Goal: Task Accomplishment & Management: Manage account settings

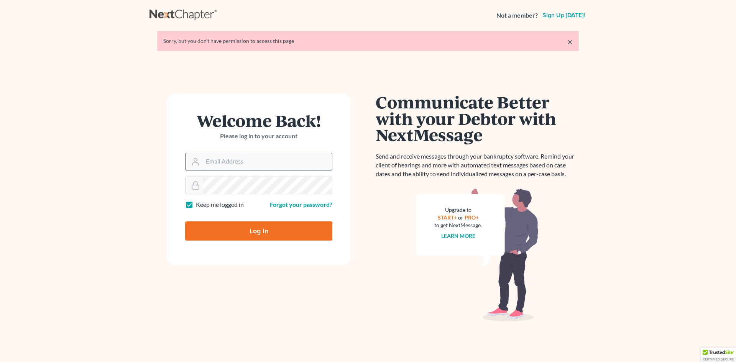
click at [216, 161] on input "Email Address" at bounding box center [267, 161] width 129 height 17
type input "[EMAIL_ADDRESS][DOMAIN_NAME]"
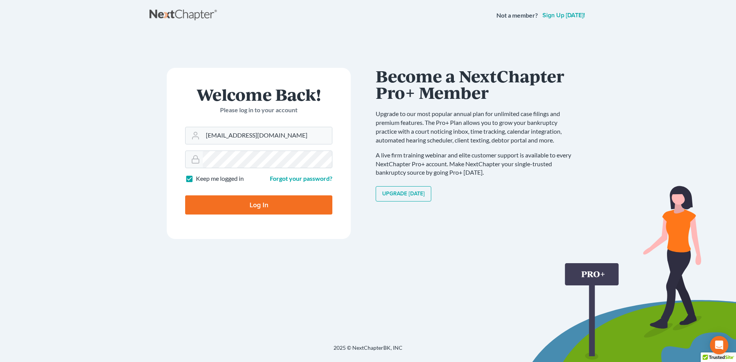
click at [258, 205] on input "Log In" at bounding box center [258, 204] width 147 height 19
type input "Thinking..."
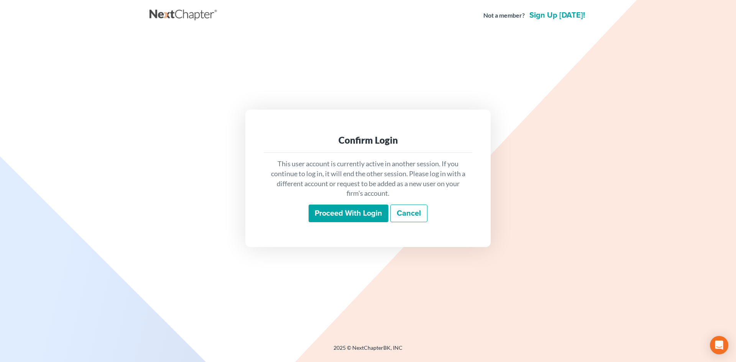
click at [360, 212] on input "Proceed with login" at bounding box center [348, 214] width 80 height 18
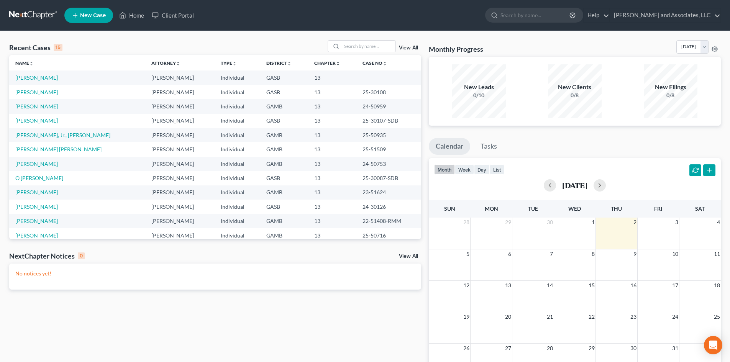
click at [34, 235] on link "[PERSON_NAME]" at bounding box center [36, 235] width 43 height 7
click at [34, 236] on link "[PERSON_NAME]" at bounding box center [36, 235] width 43 height 7
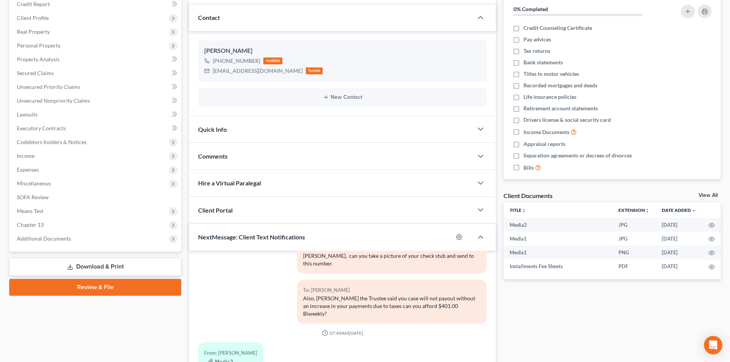
scroll to position [185, 0]
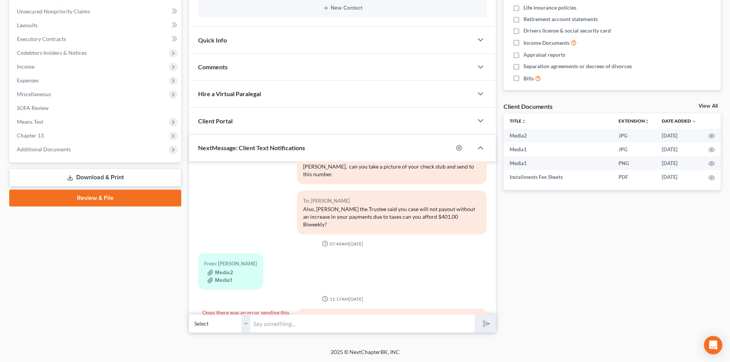
click at [246, 325] on select "Select +1 (478) 232-0539 - James Scott" at bounding box center [219, 323] width 61 height 19
click at [189, 314] on select "Select +1 (478) 232-0539 - James Scott" at bounding box center [219, 323] width 61 height 19
click at [260, 324] on input "text" at bounding box center [362, 323] width 225 height 19
click at [428, 253] on div "From: James Scott Media2 Media1" at bounding box center [342, 274] width 296 height 43
click at [261, 325] on input "text" at bounding box center [362, 323] width 225 height 19
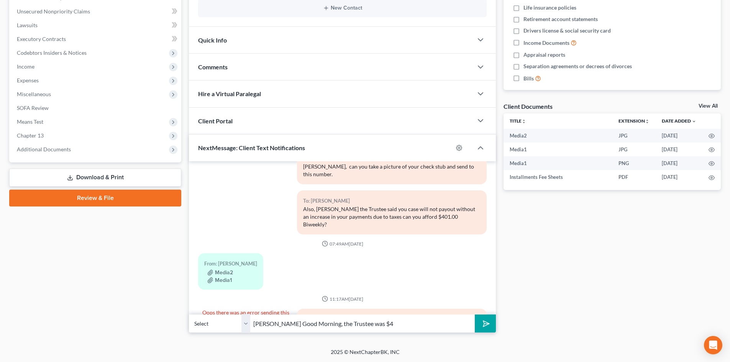
type input "Mr. Scott Good Morning, the Trustee was $4"
click at [475, 315] on button "submit" at bounding box center [485, 324] width 21 height 18
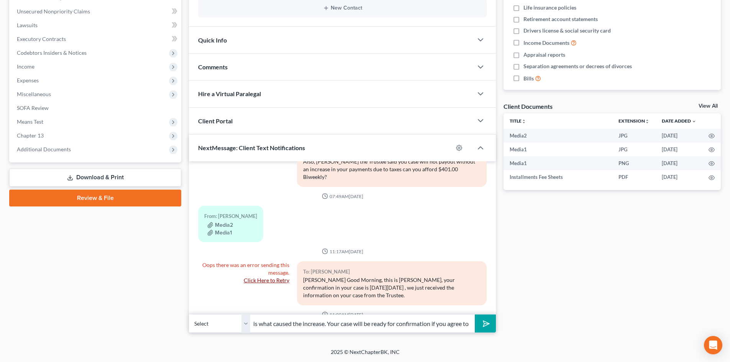
scroll to position [0, 201]
type input "$438.00 Bi-weekly the creditor objected on the value of your vehicle that is wh…"
click at [475, 315] on button "submit" at bounding box center [485, 324] width 21 height 18
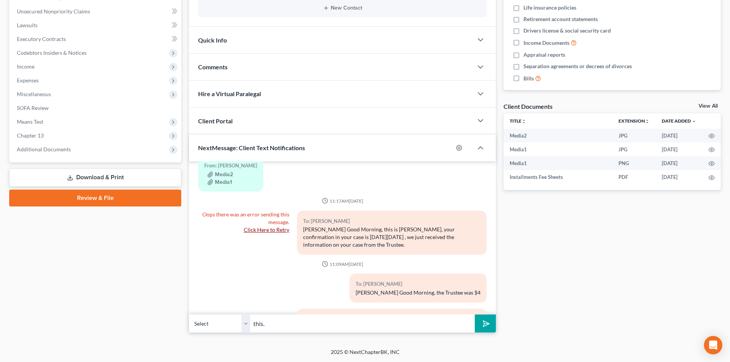
type input "this."
click at [475, 315] on button "submit" at bounding box center [485, 324] width 21 height 18
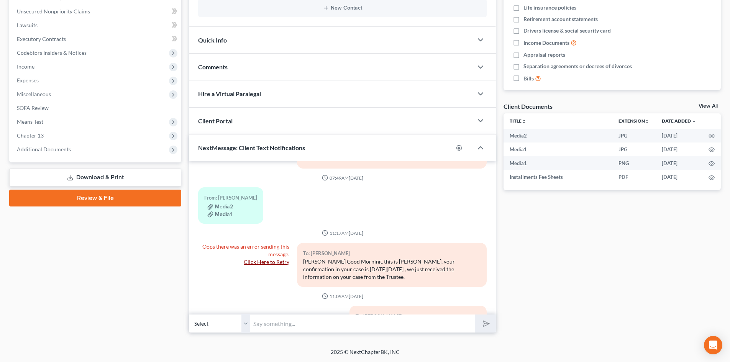
scroll to position [4661, 0]
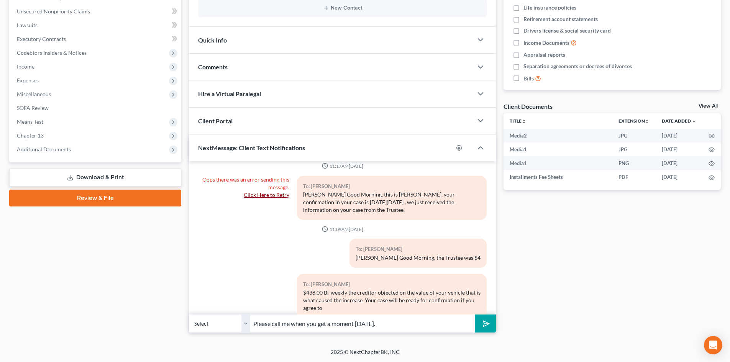
type input "Please call me when you get a moment today."
click at [475, 315] on button "submit" at bounding box center [485, 324] width 21 height 18
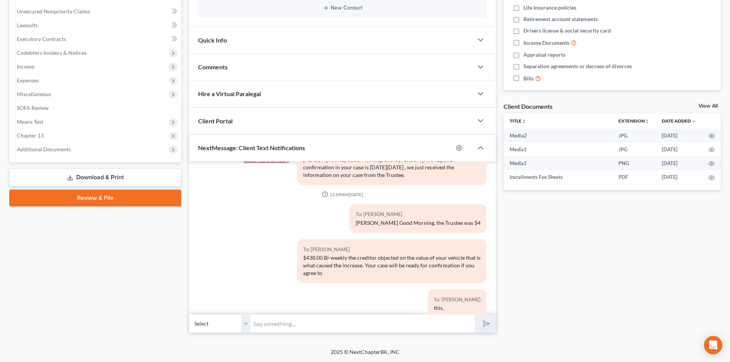
drag, startPoint x: 0, startPoint y: 237, endPoint x: 551, endPoint y: 380, distance: 569.6
click at [551, 362] on html "Home New Case Client Portal Arthur L. Walker and Associates, LLC rdanzy@arthurl…" at bounding box center [365, 89] width 730 height 548
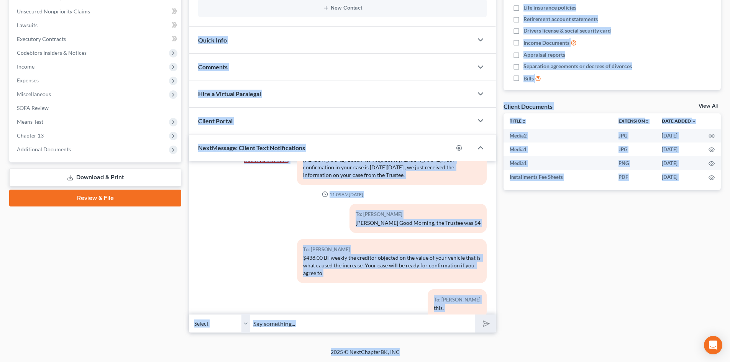
click at [639, 307] on div "Docs Tasks Events Fees Timer 0% Completed Nothing here yet! Credit Counseling C…" at bounding box center [612, 110] width 225 height 445
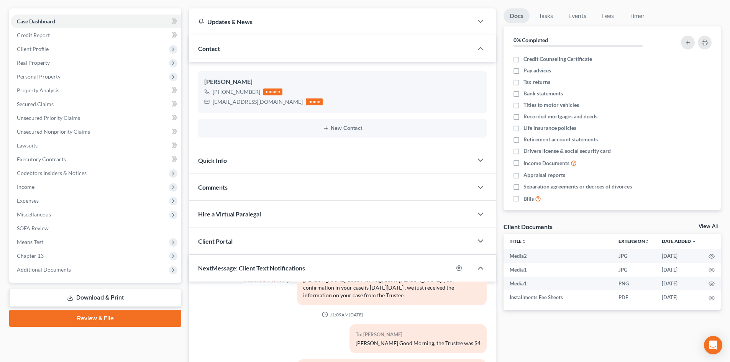
scroll to position [0, 0]
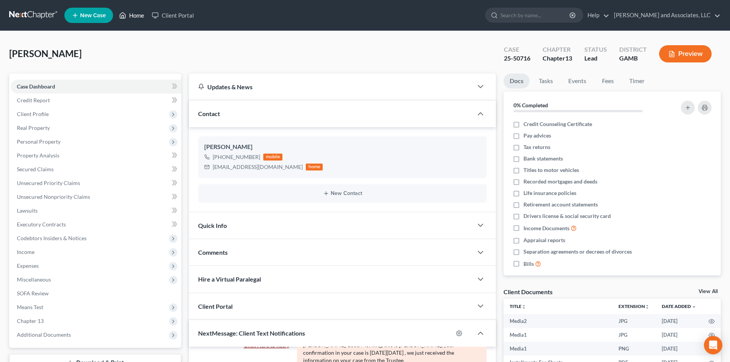
click at [138, 16] on link "Home" at bounding box center [131, 15] width 33 height 14
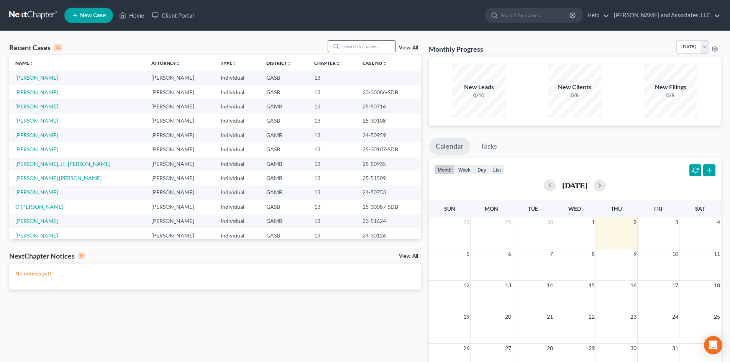
click at [362, 50] on input "search" at bounding box center [369, 46] width 54 height 11
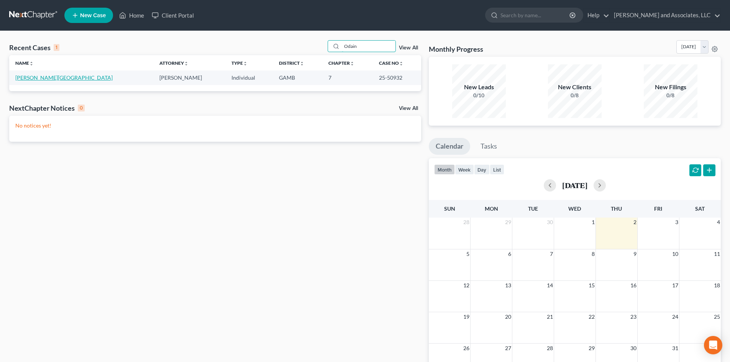
type input "Odain"
click at [36, 79] on link "Odain, Lakeshia" at bounding box center [63, 77] width 97 height 7
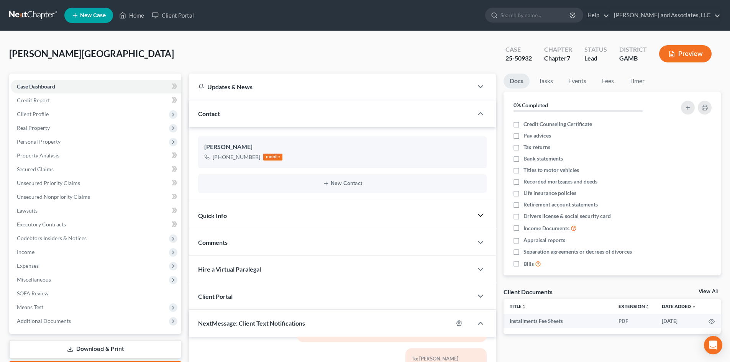
click at [481, 215] on icon "button" at bounding box center [480, 215] width 9 height 9
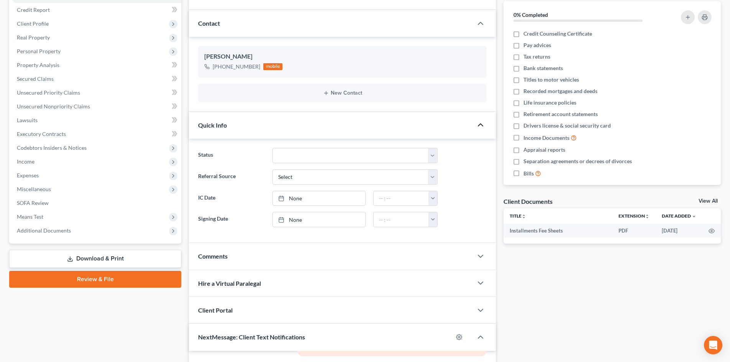
scroll to position [91, 0]
click at [481, 255] on icon "button" at bounding box center [480, 255] width 9 height 9
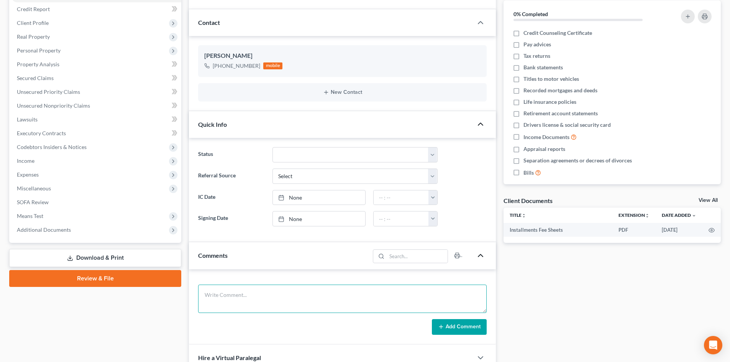
click at [221, 295] on textarea at bounding box center [342, 299] width 289 height 28
click at [333, 301] on textarea "Spoke with Melissa McHone of Lendmark Financial" at bounding box center [342, 299] width 289 height 28
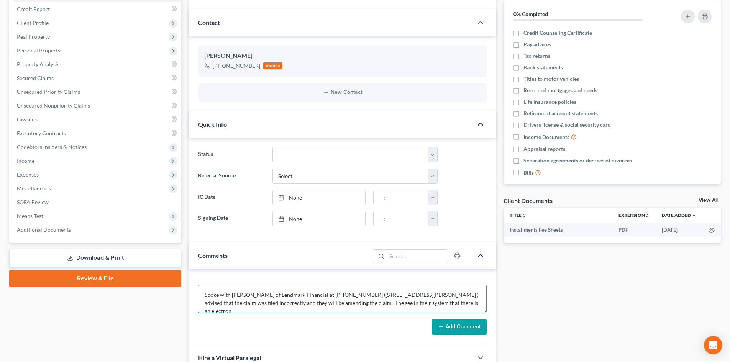
scroll to position [2, 0]
click at [380, 303] on textarea "Spoke with Melissa McHone of Lendmark Financial at 877-410-5316 (2118 Usher Str…" at bounding box center [342, 299] width 289 height 28
click at [309, 312] on textarea "Spoke with Melissa McHone of Lendmark Financial at 877-410-5316 (2118 Usher Str…" at bounding box center [342, 299] width 289 height 28
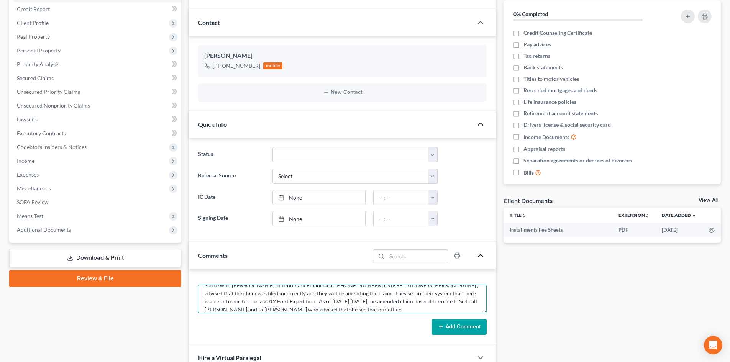
click at [466, 301] on textarea "Spoke with Melissa McHone of Lendmark Financial at 877-410-5316 (2118 Usher Str…" at bounding box center [342, 299] width 289 height 28
click at [243, 307] on textarea "Spoke with Melissa McHone of Lendmark Financial at 877-410-5316 (2118 Usher Str…" at bounding box center [342, 299] width 289 height 28
click at [380, 310] on textarea "Spoke with Melissa McHone of Lendmark Financial at 877-410-5316 (2118 Usher Str…" at bounding box center [342, 299] width 289 height 28
click at [343, 310] on textarea "Spoke with Melissa McHone of Lendmark Financial at 877-410-5316 (2118 Usher Str…" at bounding box center [342, 299] width 289 height 28
click at [409, 309] on textarea "Spoke with Melissa McHone of Lendmark Financial at 877-410-5316 (2118 Usher Str…" at bounding box center [342, 299] width 289 height 28
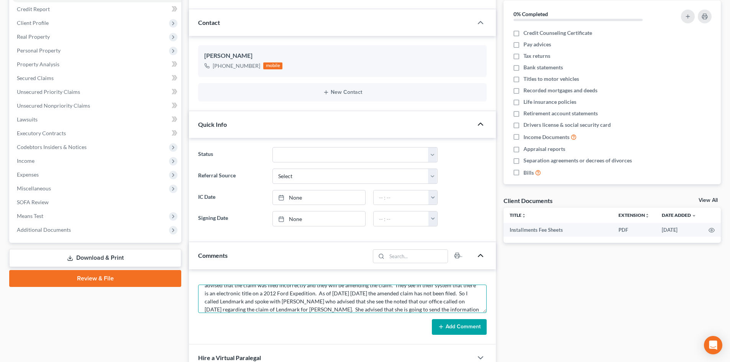
scroll to position [26, 0]
type textarea "Spoke with Melissa McHone of Lendmark Financial at 877-410-5316 (2118 Usher Str…"
click at [371, 326] on div "Add Comment" at bounding box center [342, 327] width 289 height 16
click at [455, 328] on button "Add Comment" at bounding box center [459, 327] width 55 height 16
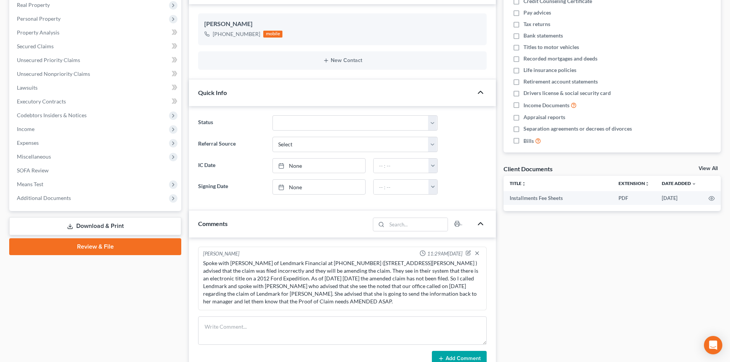
scroll to position [156, 0]
